Goal: Task Accomplishment & Management: Complete application form

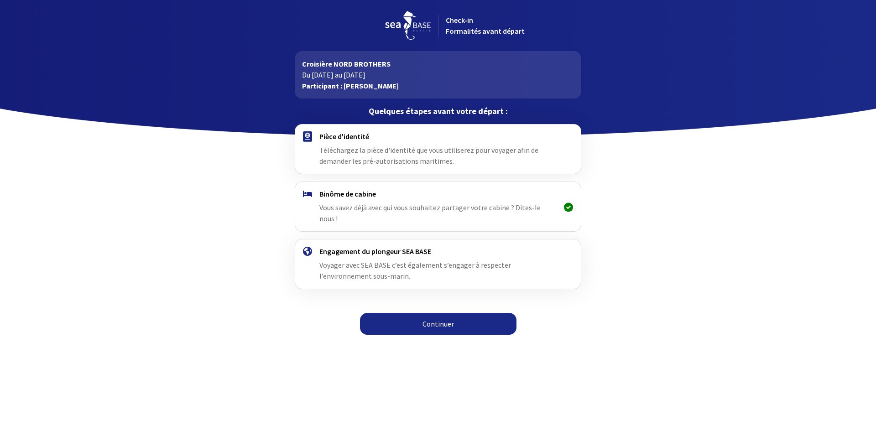
click at [391, 152] on span "Téléchargez la pièce d'identité que vous utiliserez pour voyager afin de demand…" at bounding box center [428, 156] width 219 height 20
click at [443, 313] on link "Continuer" at bounding box center [438, 324] width 156 height 22
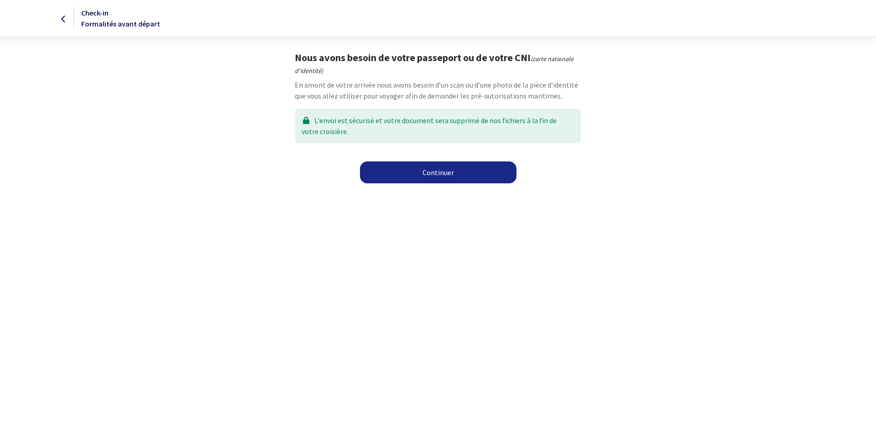
click at [431, 172] on link "Continuer" at bounding box center [438, 173] width 156 height 22
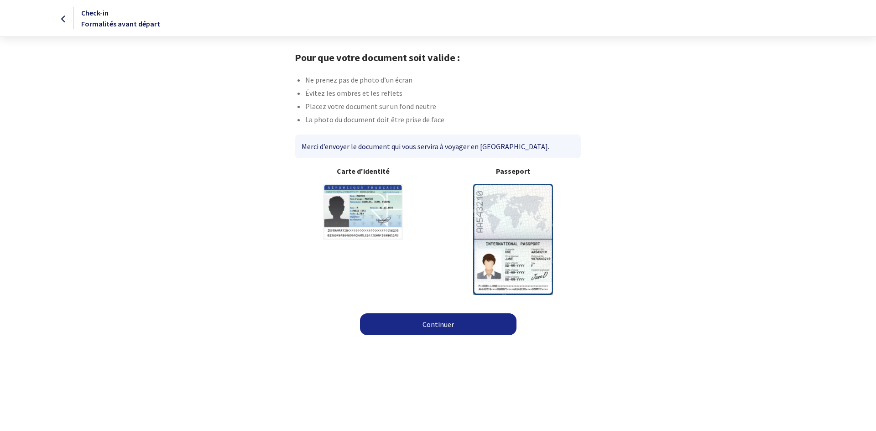
click at [444, 321] on link "Continuer" at bounding box center [438, 324] width 156 height 22
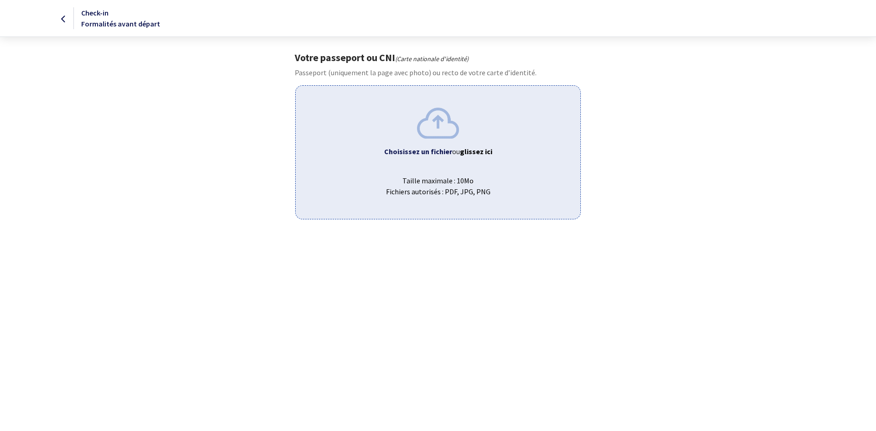
click at [442, 134] on img at bounding box center [438, 123] width 42 height 31
click at [432, 155] on b "Choisissez un fichier" at bounding box center [418, 151] width 68 height 9
click at [435, 193] on span "Taille maximale : 10Mo Fichiers autorisés : PDF, JPG, PNG" at bounding box center [438, 182] width 270 height 29
click at [482, 177] on span "Taille maximale : 10Mo Fichiers autorisés : PDF, JPG, PNG" at bounding box center [438, 182] width 270 height 29
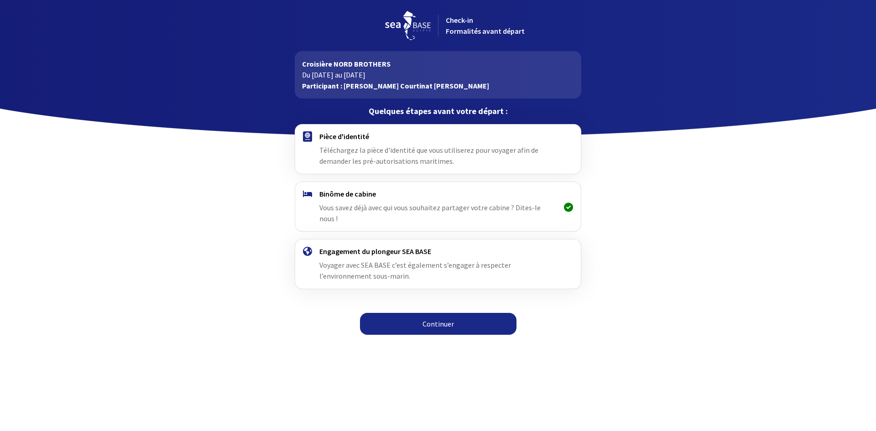
click at [422, 322] on link "Continuer" at bounding box center [438, 324] width 156 height 22
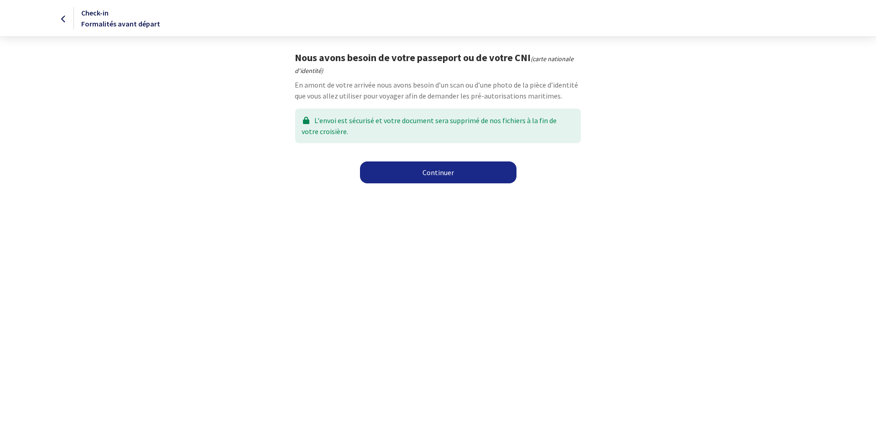
click at [437, 170] on link "Continuer" at bounding box center [438, 173] width 156 height 22
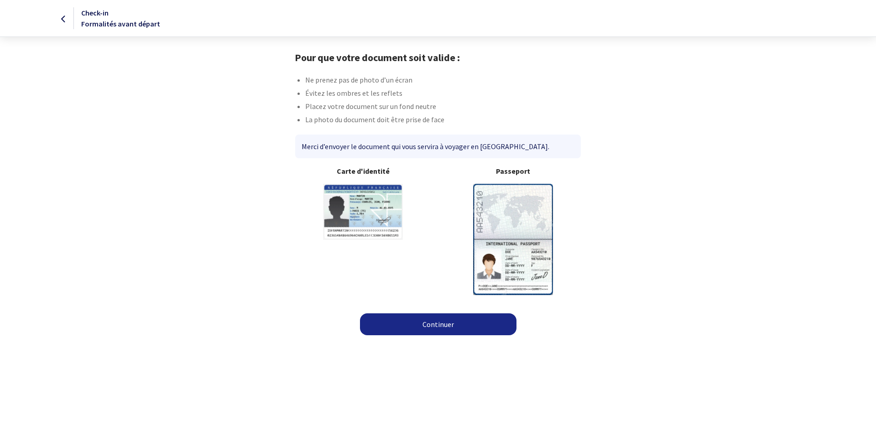
click at [455, 324] on link "Continuer" at bounding box center [438, 324] width 156 height 22
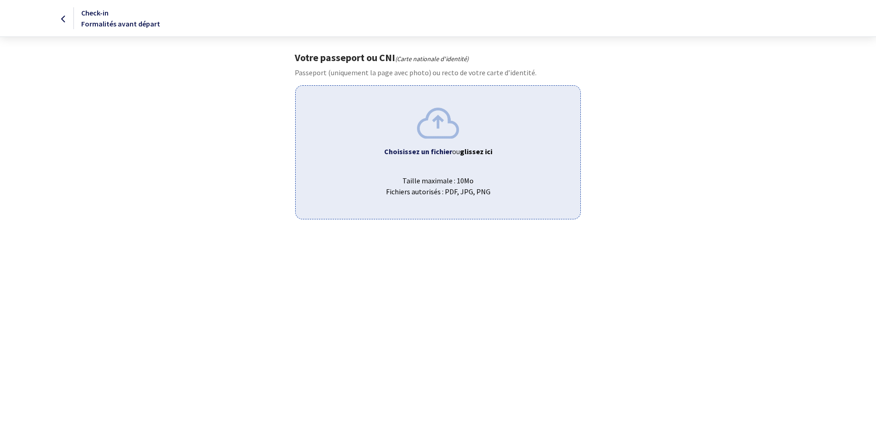
click at [463, 188] on span "Taille maximale : 10Mo Fichiers autorisés : PDF, JPG, PNG" at bounding box center [438, 182] width 270 height 29
click at [392, 163] on div "Choisissez un fichier ou glissez ici Taille maximale : 10Mo Fichiers autorisés …" at bounding box center [437, 152] width 285 height 134
